Goal: Task Accomplishment & Management: Manage account settings

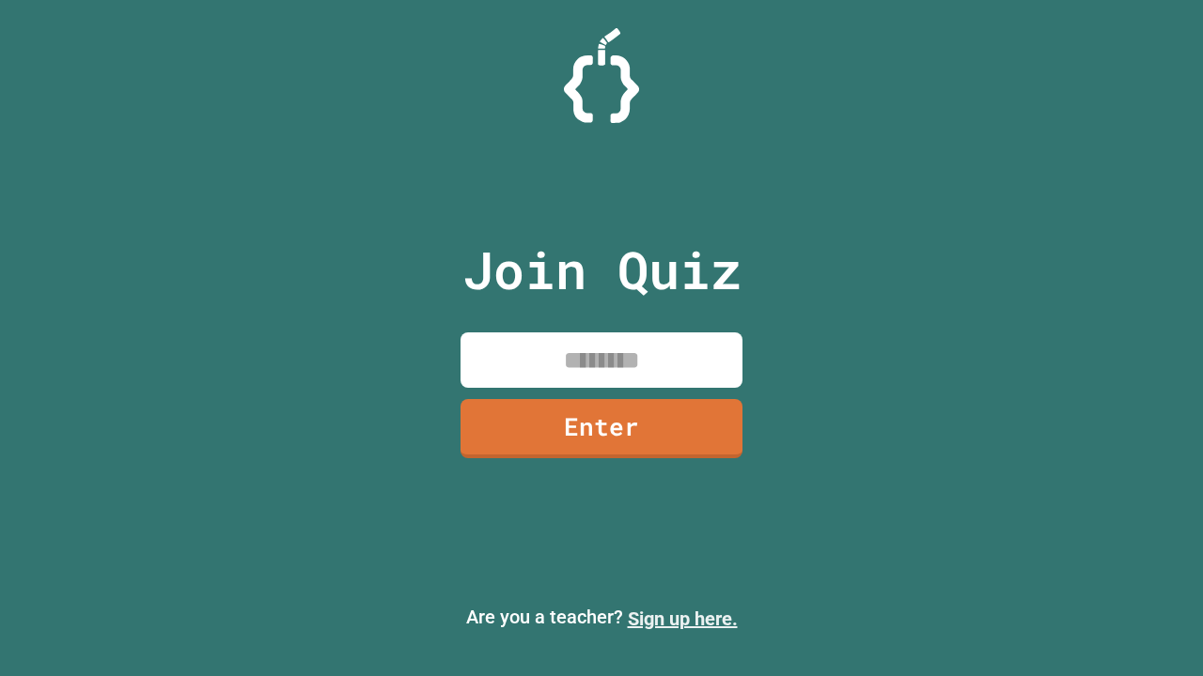
click at [682, 619] on link "Sign up here." at bounding box center [683, 619] width 110 height 23
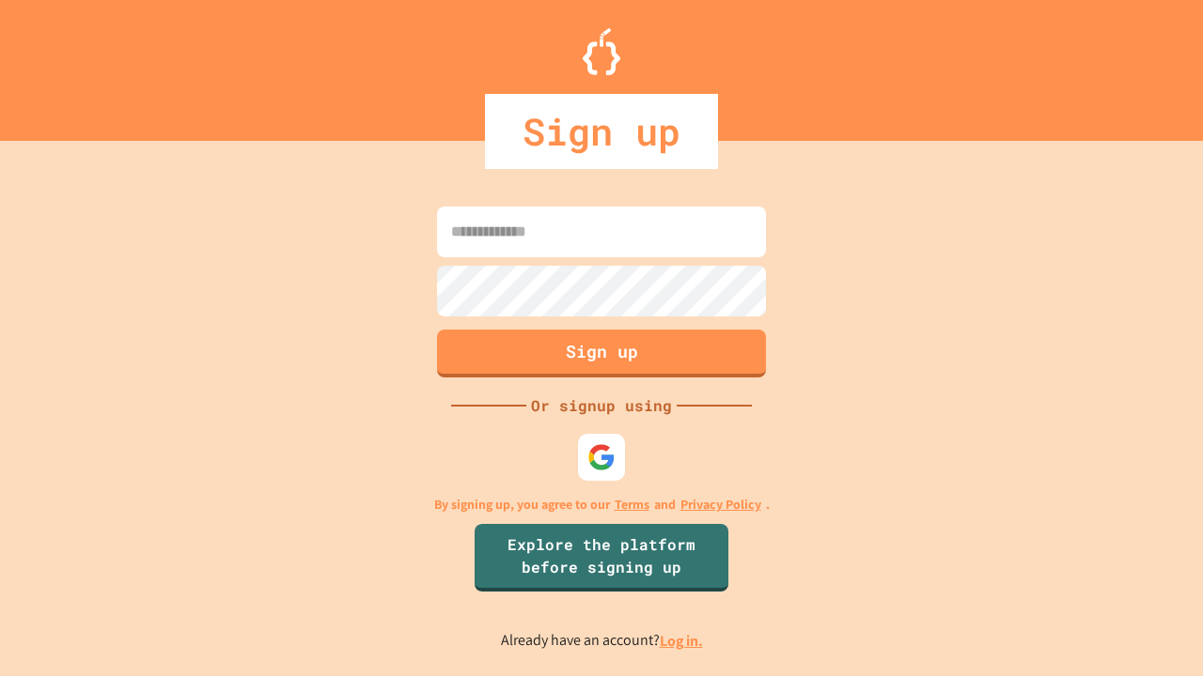
click at [682, 641] on link "Log in." at bounding box center [681, 641] width 43 height 20
